Goal: Task Accomplishment & Management: Use online tool/utility

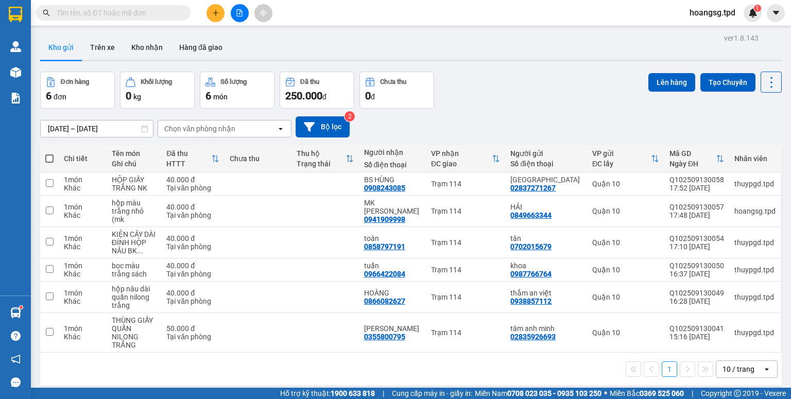
click at [52, 161] on span at bounding box center [49, 159] width 8 height 8
click at [49, 154] on input "checkbox" at bounding box center [49, 154] width 0 height 0
checkbox input "true"
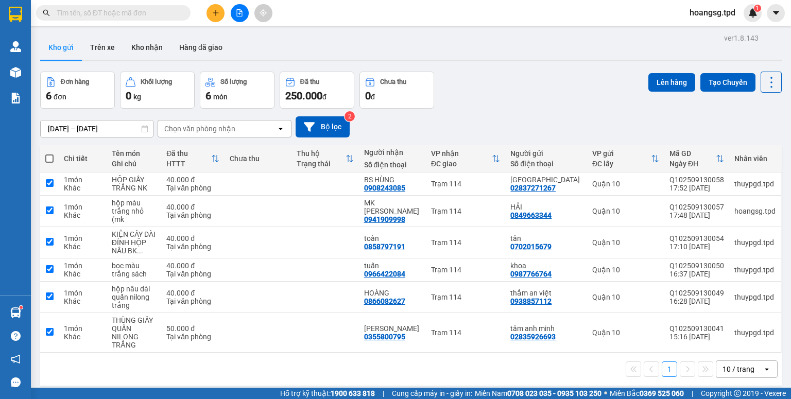
checkbox input "true"
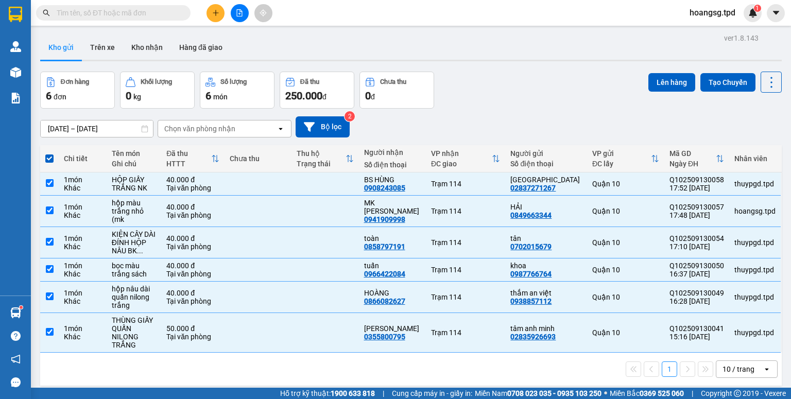
click at [763, 365] on icon "open" at bounding box center [767, 369] width 8 height 8
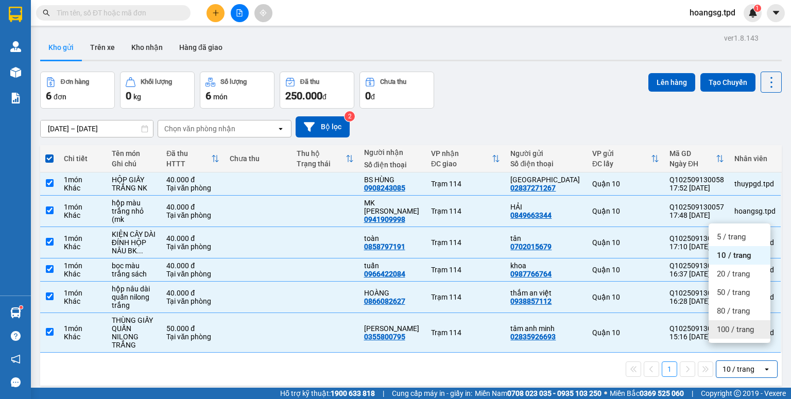
click at [744, 332] on span "100 / trang" at bounding box center [735, 330] width 37 height 10
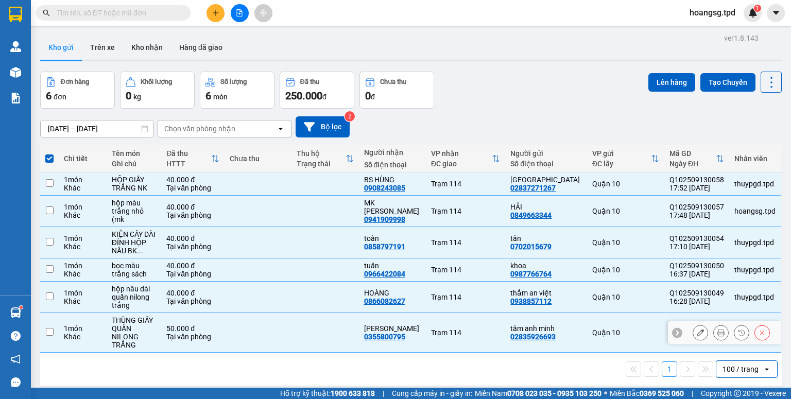
checkbox input "false"
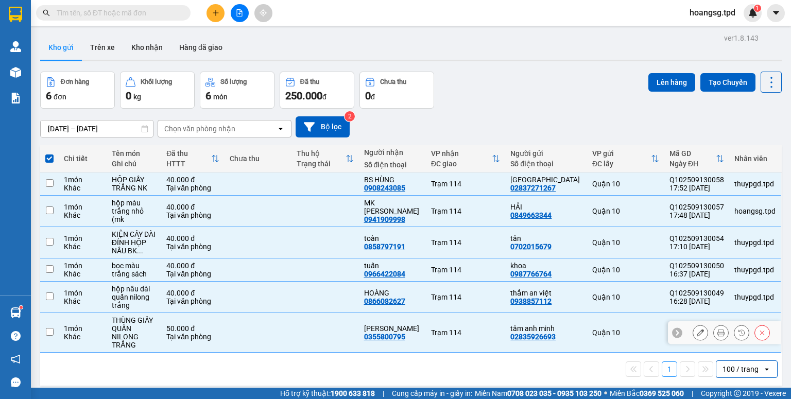
checkbox input "false"
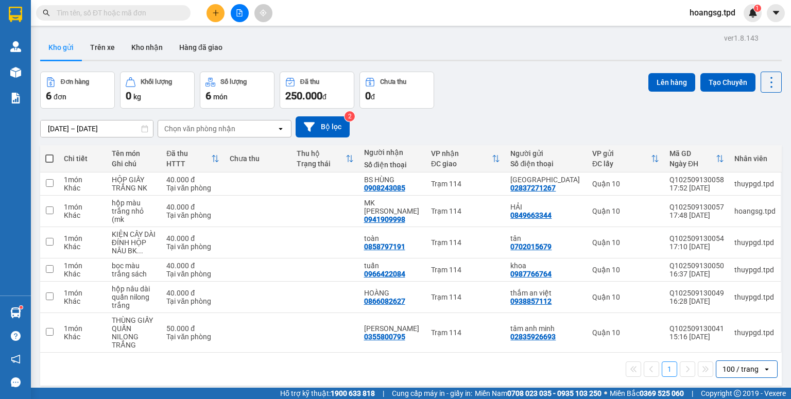
drag, startPoint x: 53, startPoint y: 159, endPoint x: 374, endPoint y: 139, distance: 322.1
click at [57, 157] on th at bounding box center [49, 158] width 19 height 27
click at [49, 160] on span at bounding box center [49, 159] width 8 height 8
click at [49, 154] on input "checkbox" at bounding box center [49, 154] width 0 height 0
checkbox input "true"
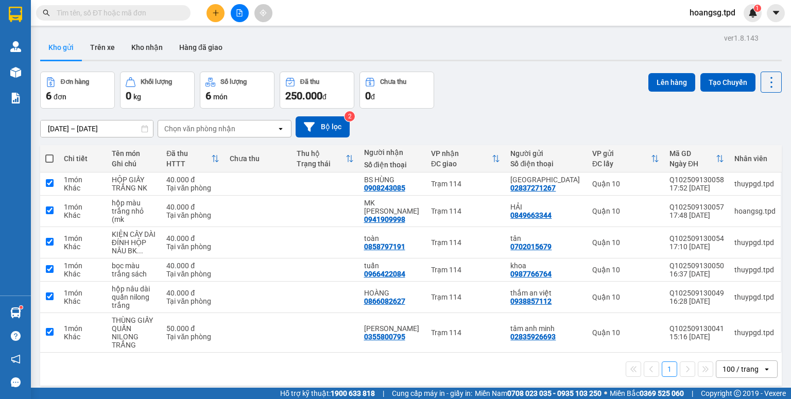
checkbox input "true"
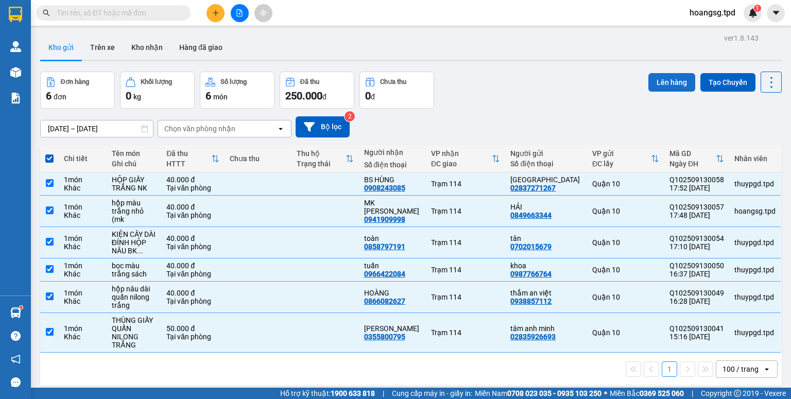
click at [661, 85] on button "Lên hàng" at bounding box center [672, 82] width 47 height 19
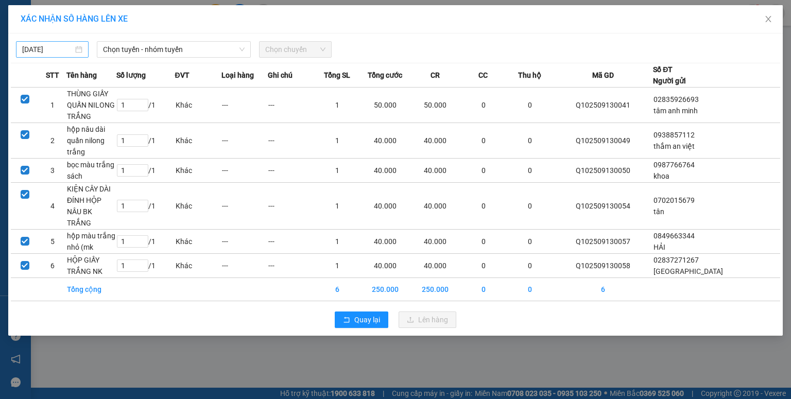
click at [31, 52] on input "[DATE]" at bounding box center [47, 49] width 51 height 11
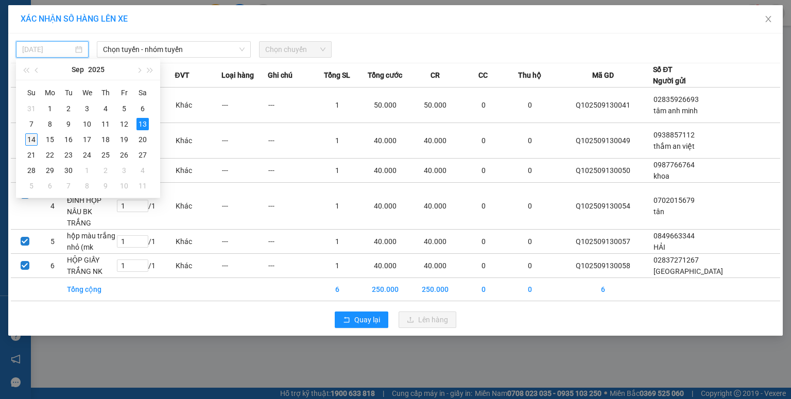
click at [34, 138] on div "14" at bounding box center [31, 139] width 12 height 12
type input "[DATE]"
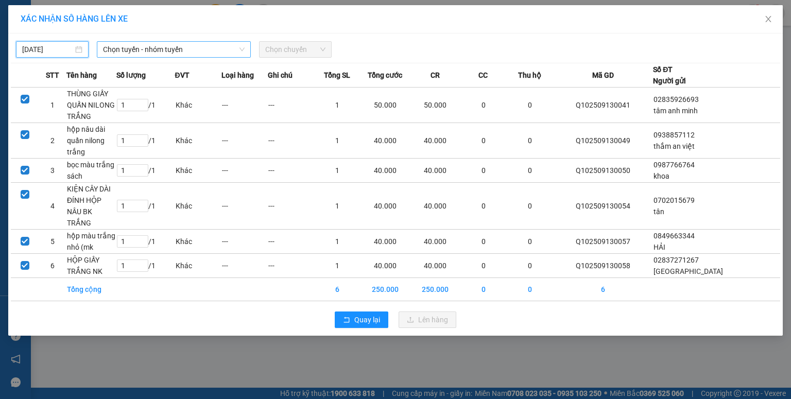
click at [109, 54] on span "Chọn tuyến - nhóm tuyến" at bounding box center [174, 49] width 142 height 15
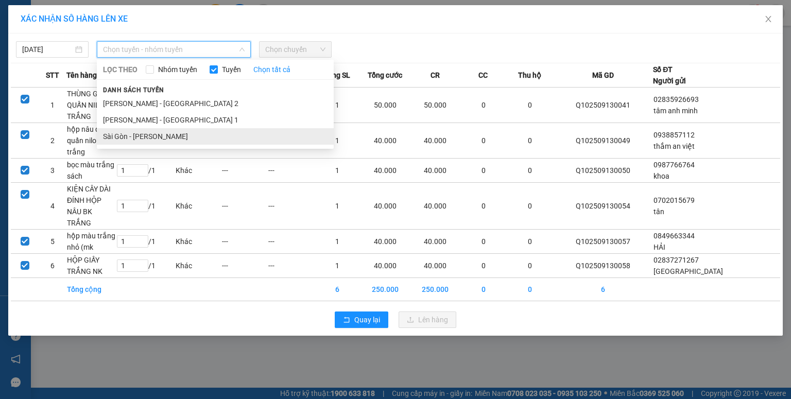
drag, startPoint x: 126, startPoint y: 136, endPoint x: 194, endPoint y: 92, distance: 81.3
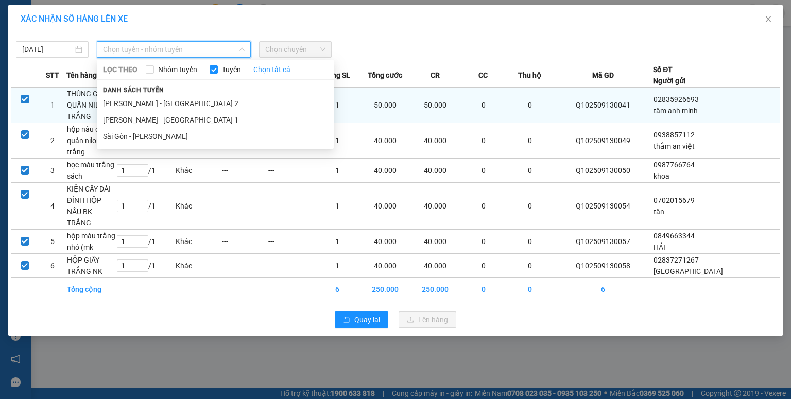
click at [126, 135] on li "Sài Gòn - [PERSON_NAME]" at bounding box center [215, 136] width 237 height 16
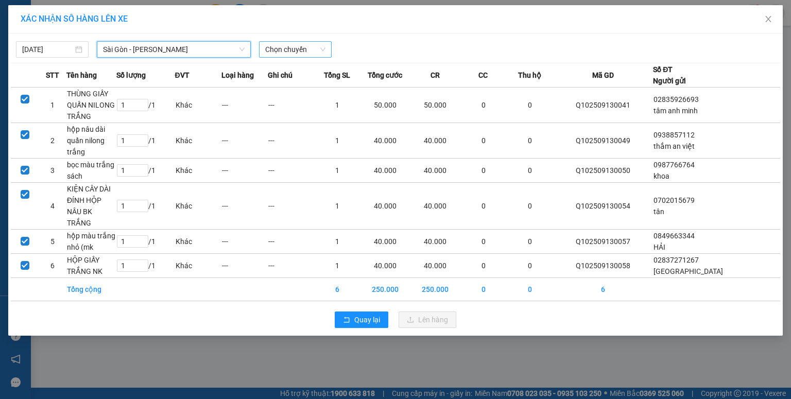
click at [273, 54] on span "Chọn chuyến" at bounding box center [295, 49] width 60 height 15
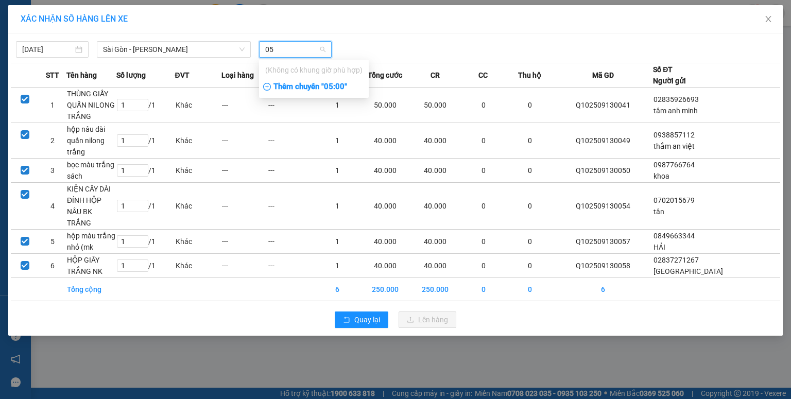
type input "05"
click at [278, 86] on div "Thêm chuyến " 05:00 "" at bounding box center [314, 87] width 110 height 18
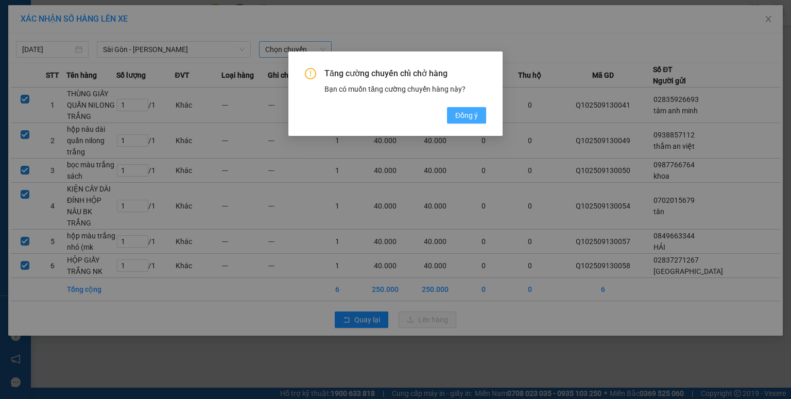
click at [447, 114] on button "Đồng ý" at bounding box center [466, 115] width 39 height 16
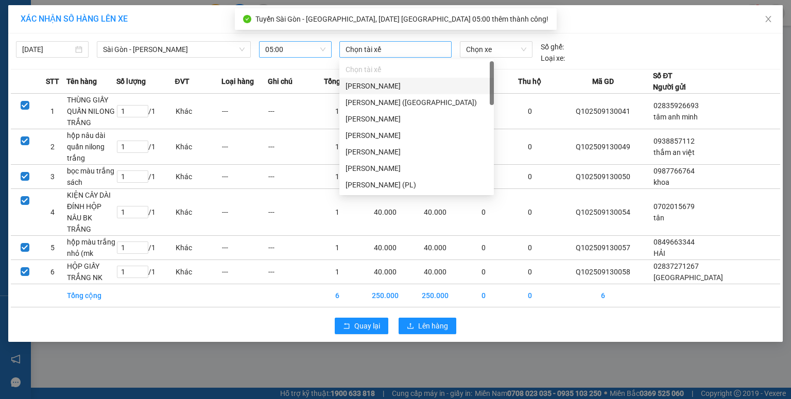
click at [398, 46] on div at bounding box center [395, 49] width 107 height 12
type input "HU"
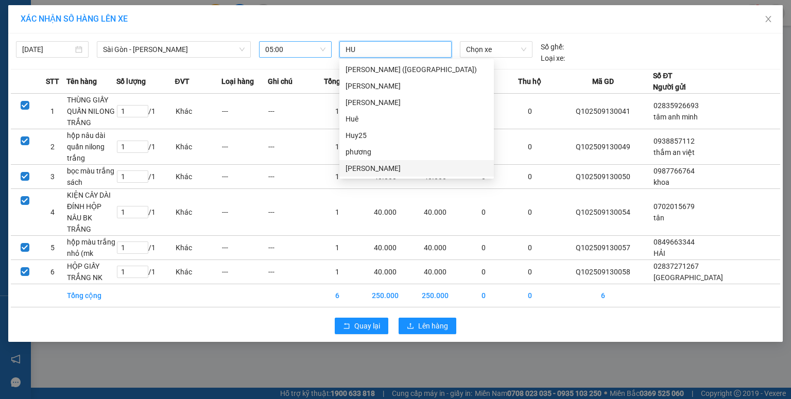
click at [377, 172] on div "[PERSON_NAME]" at bounding box center [417, 168] width 142 height 11
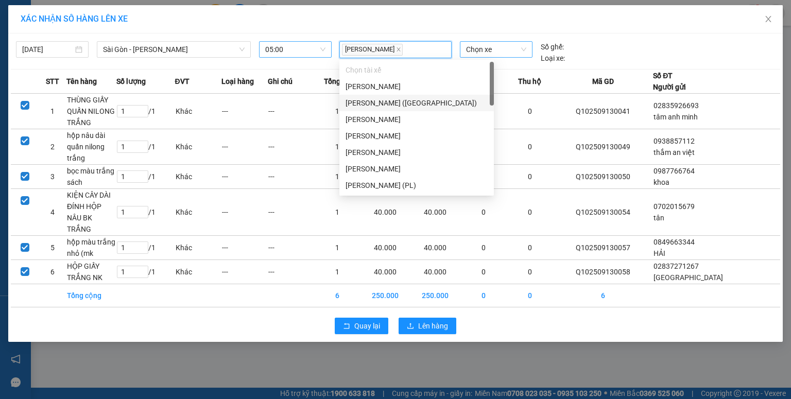
drag, startPoint x: 506, startPoint y: 48, endPoint x: 501, endPoint y: 46, distance: 5.4
click at [505, 47] on span "Chọn xe" at bounding box center [496, 49] width 60 height 15
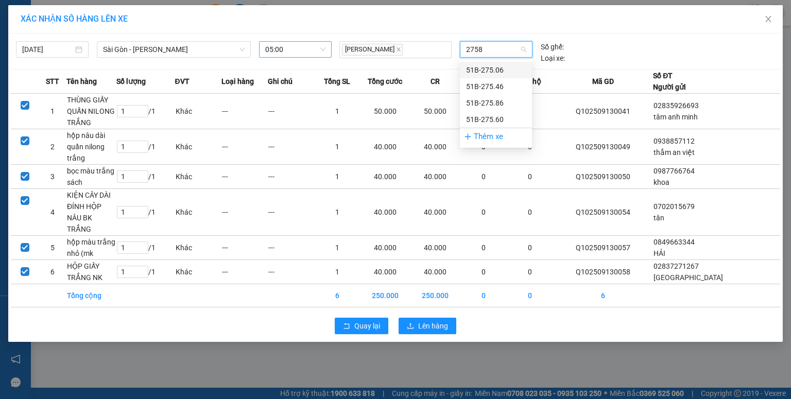
type input "27586"
click at [487, 66] on div "51B-275.86" at bounding box center [496, 69] width 60 height 11
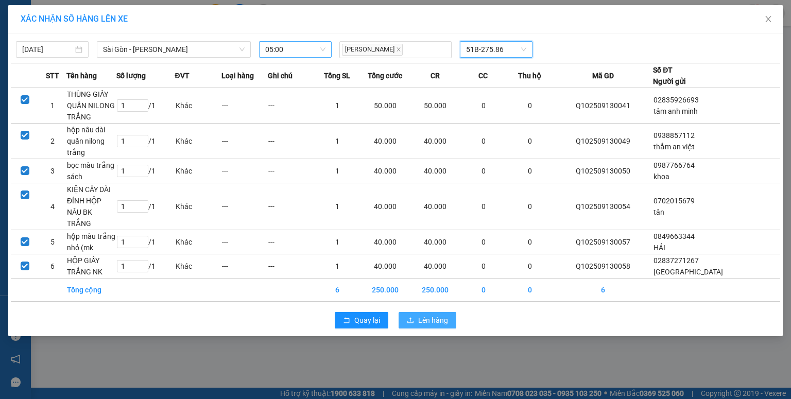
drag, startPoint x: 417, startPoint y: 307, endPoint x: 400, endPoint y: 300, distance: 17.8
click at [416, 312] on button "Lên hàng" at bounding box center [428, 320] width 58 height 16
